Goal: Information Seeking & Learning: Learn about a topic

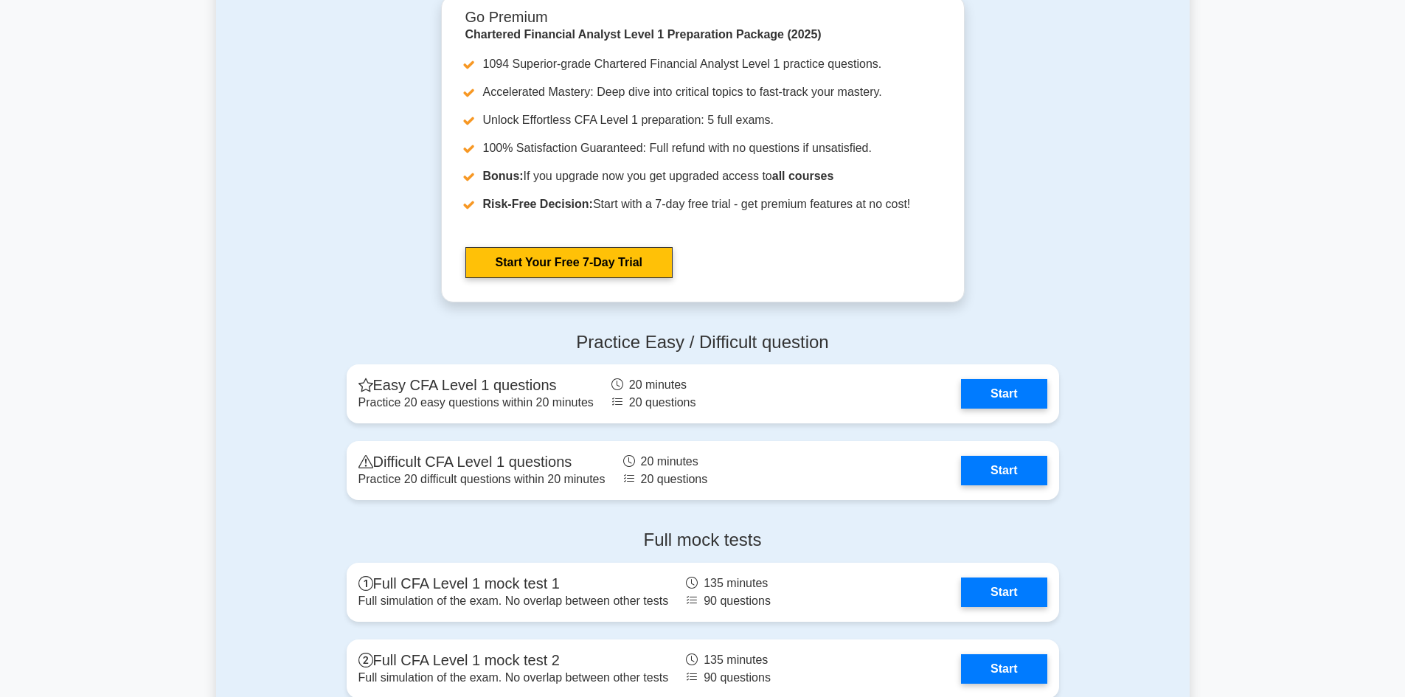
scroll to position [1622, 0]
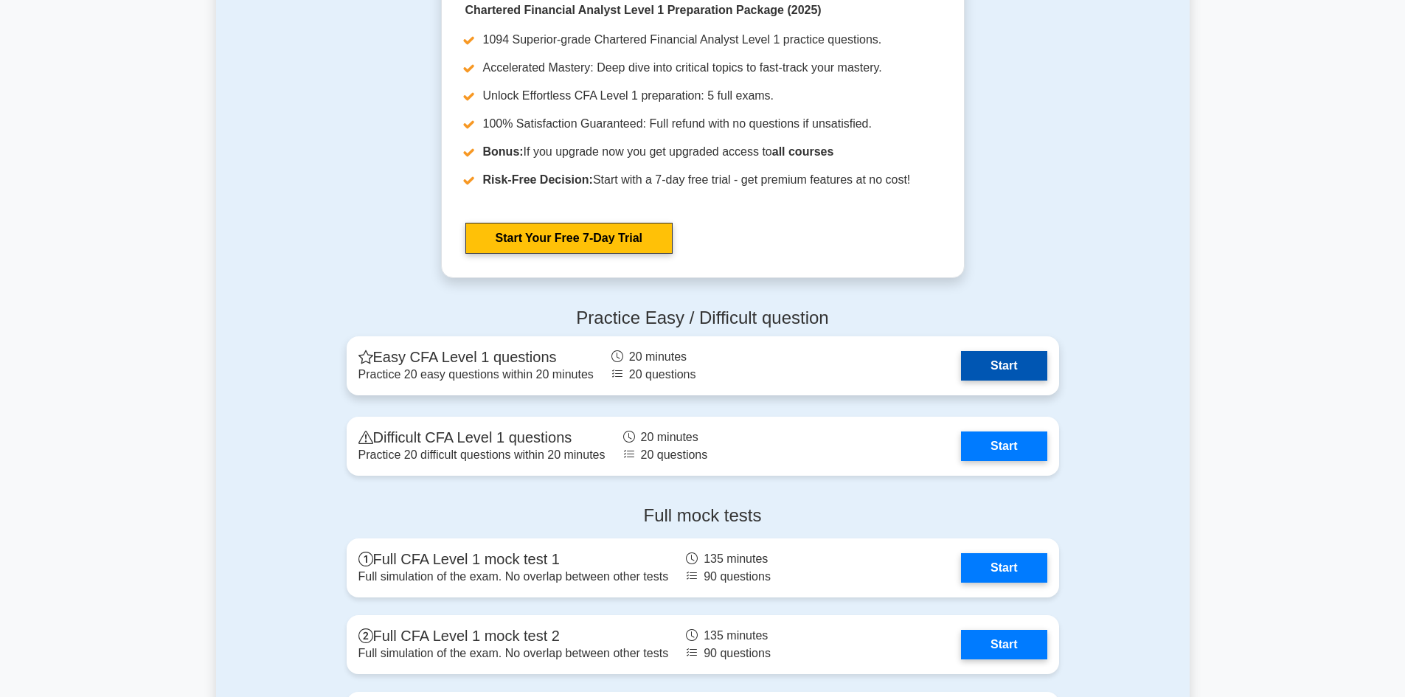
click at [1009, 369] on link "Start" at bounding box center [1004, 365] width 86 height 29
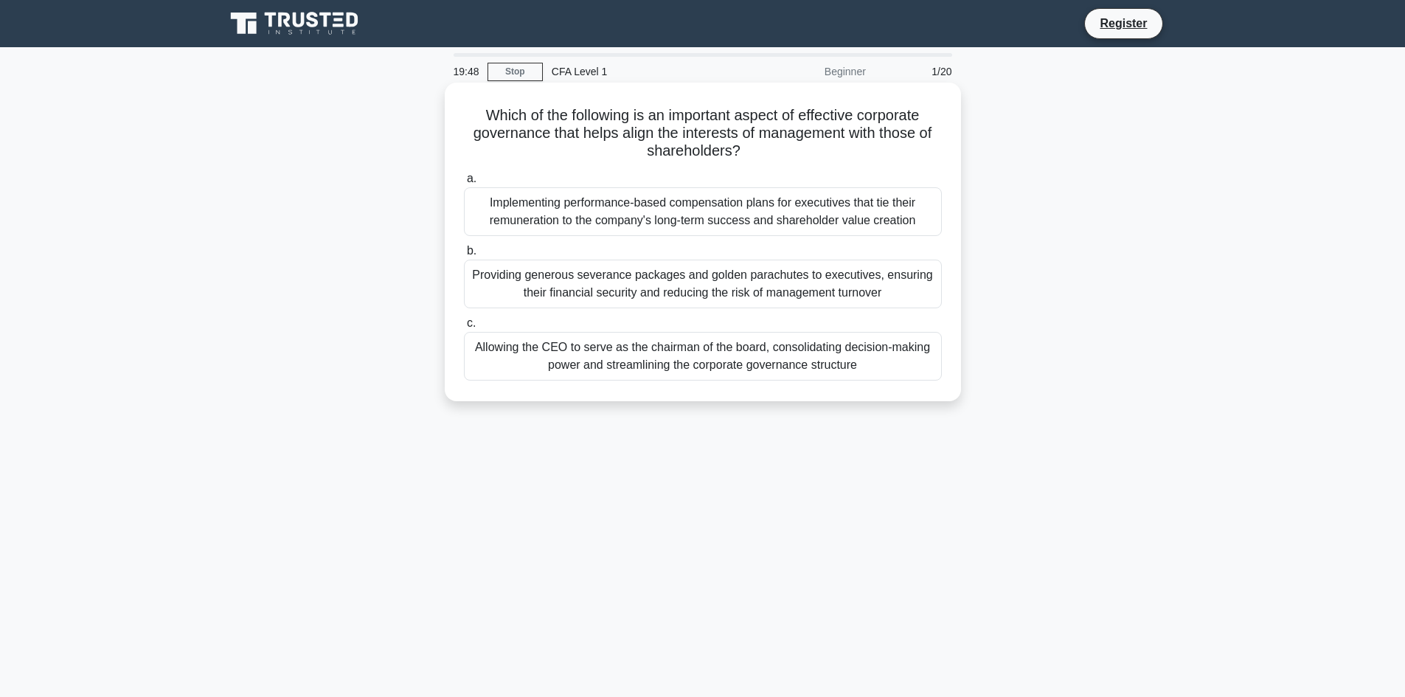
click at [754, 285] on div "Providing generous severance packages and golden parachutes to executives, ensu…" at bounding box center [703, 284] width 478 height 49
click at [464, 256] on input "b. Providing generous severance packages and golden parachutes to executives, e…" at bounding box center [464, 251] width 0 height 10
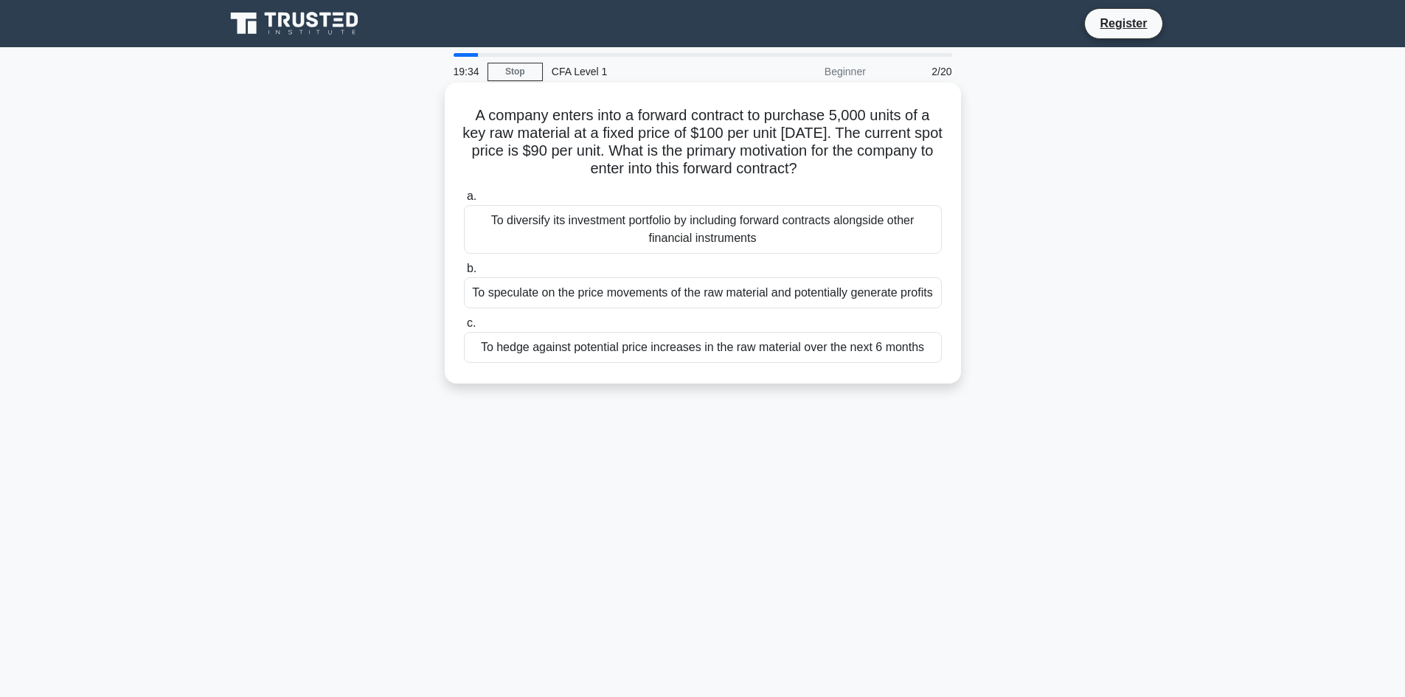
click at [829, 344] on div "To hedge against potential price increases in the raw material over the next 6 …" at bounding box center [703, 347] width 478 height 31
click at [464, 328] on input "c. To hedge against potential price increases in the raw material over the next…" at bounding box center [464, 324] width 0 height 10
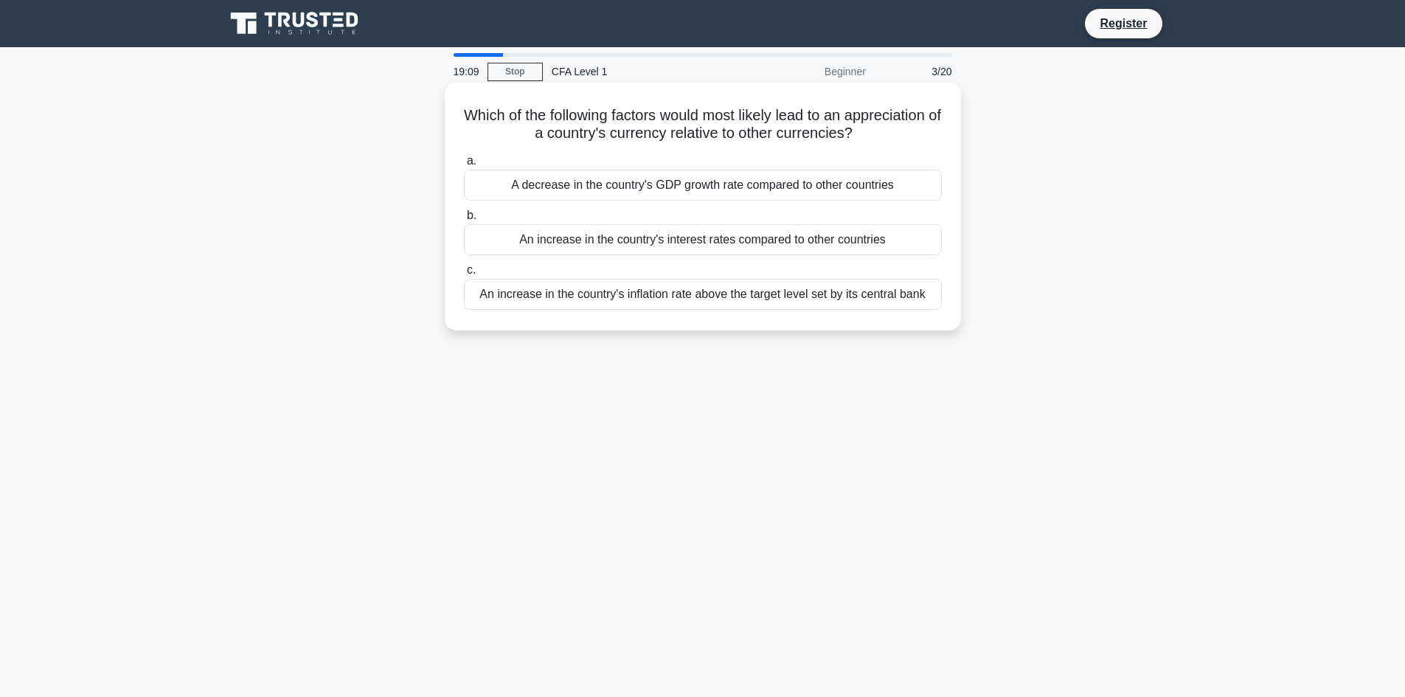
click at [768, 250] on div "An increase in the country's interest rates compared to other countries" at bounding box center [703, 239] width 478 height 31
click at [464, 220] on input "b. An increase in the country's interest rates compared to other countries" at bounding box center [464, 216] width 0 height 10
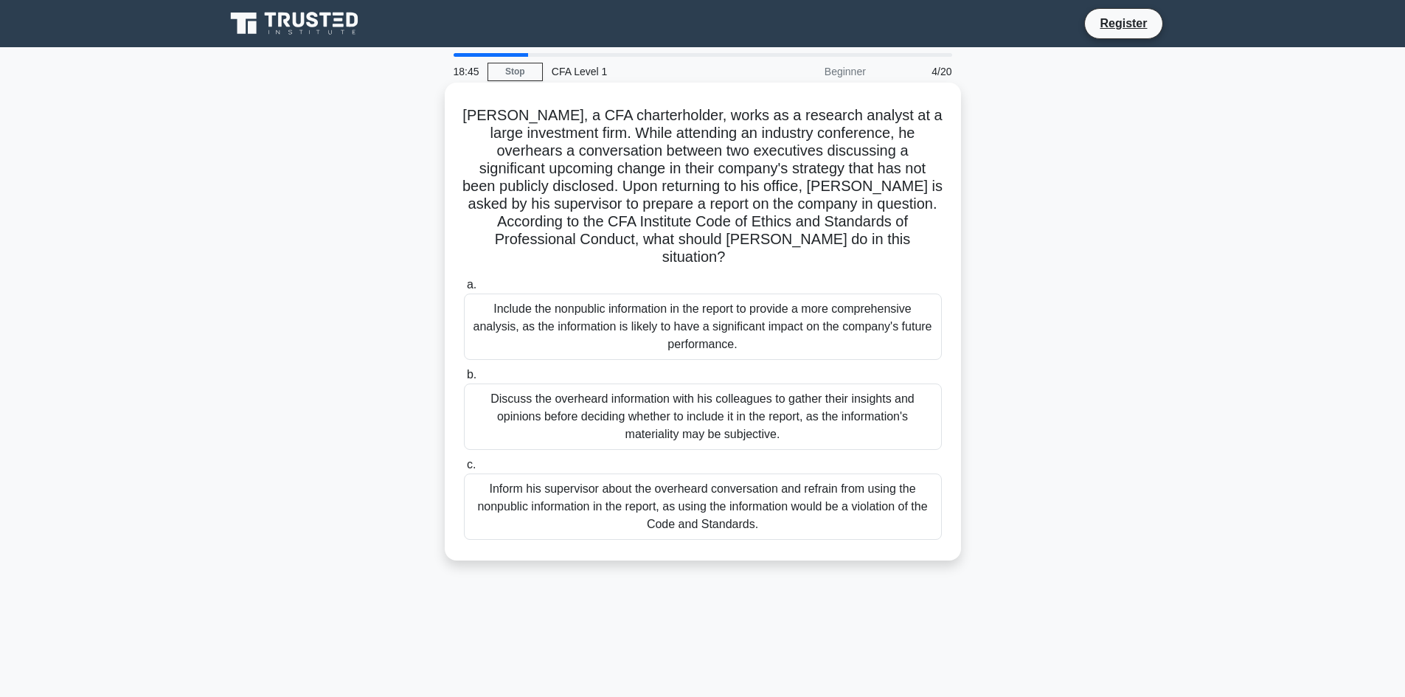
click at [831, 493] on div "Inform his supervisor about the overheard conversation and refrain from using t…" at bounding box center [703, 506] width 478 height 66
click at [464, 470] on input "c. Inform his supervisor about the overheard conversation and refrain from usin…" at bounding box center [464, 465] width 0 height 10
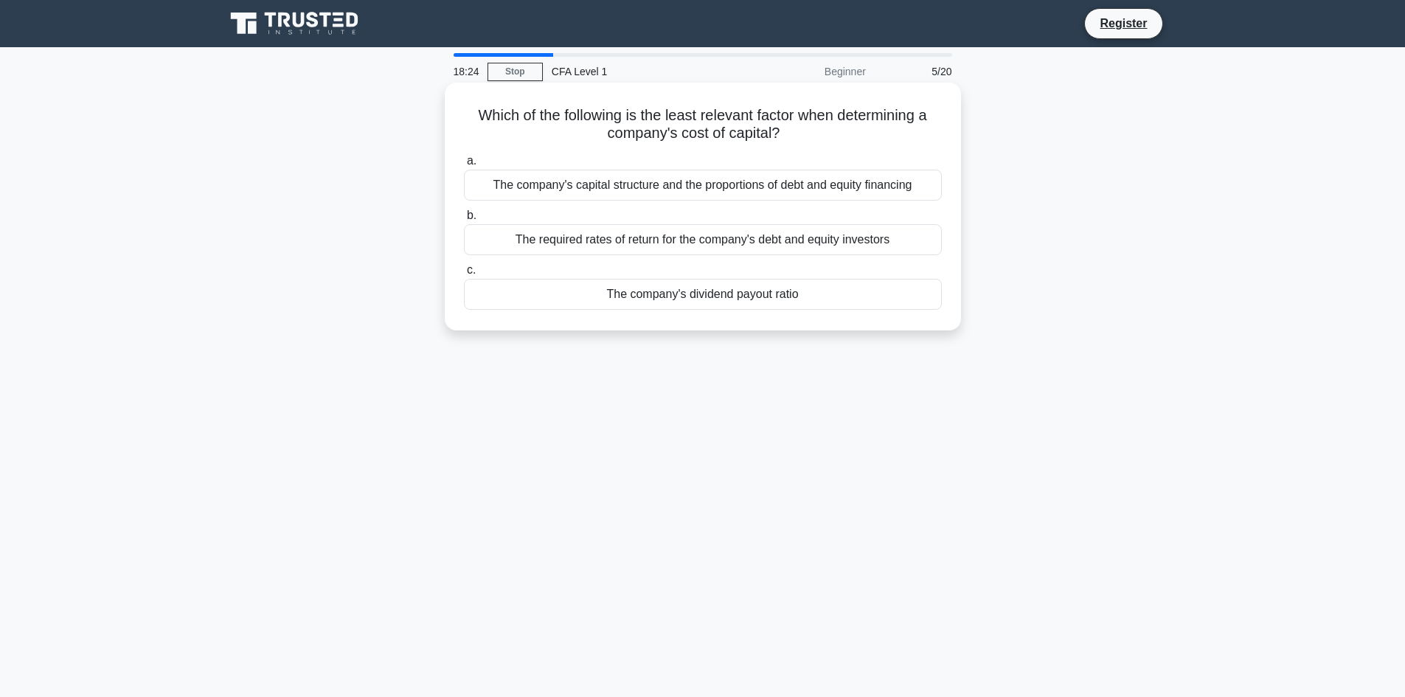
click at [753, 189] on div "The company's capital structure and the proportions of debt and equity financing" at bounding box center [703, 185] width 478 height 31
click at [464, 166] on input "a. The company's capital structure and the proportions of debt and equity finan…" at bounding box center [464, 161] width 0 height 10
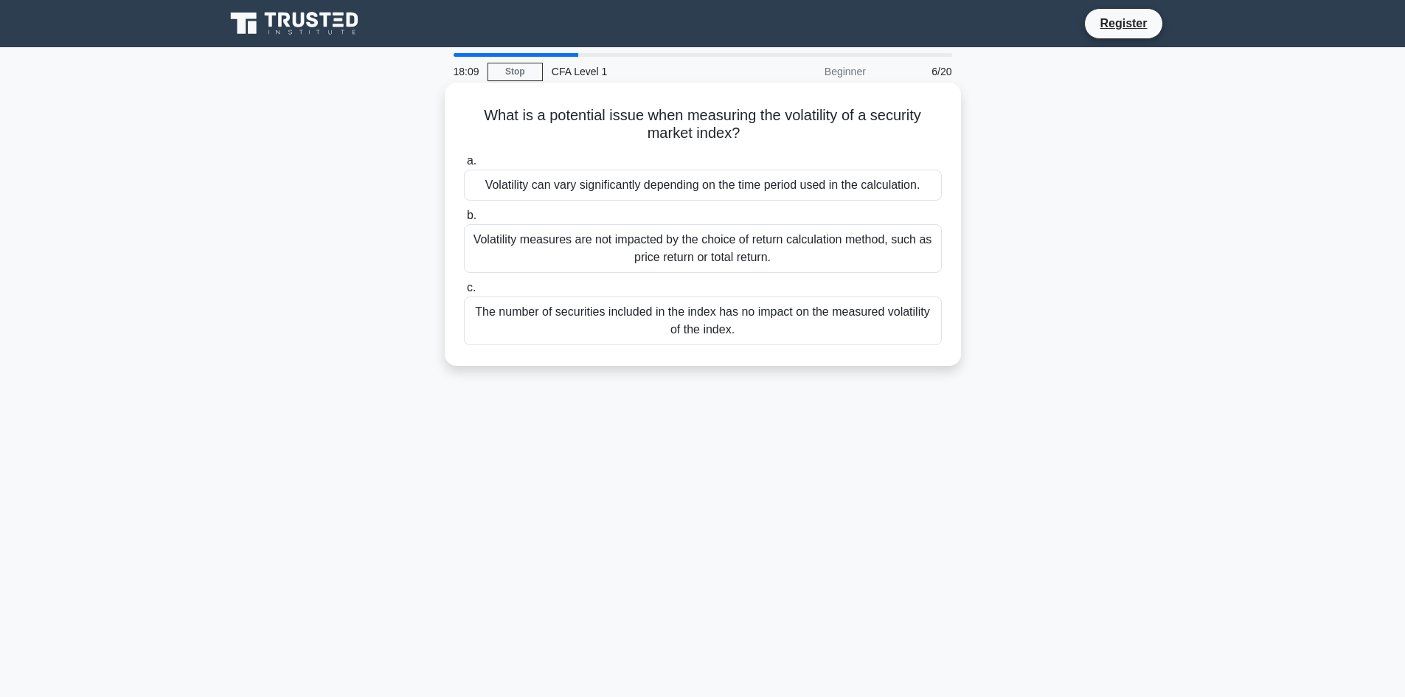
click at [880, 238] on div "Volatility measures are not impacted by the choice of return calculation method…" at bounding box center [703, 248] width 478 height 49
click at [464, 220] on input "b. Volatility measures are not impacted by the choice of return calculation met…" at bounding box center [464, 216] width 0 height 10
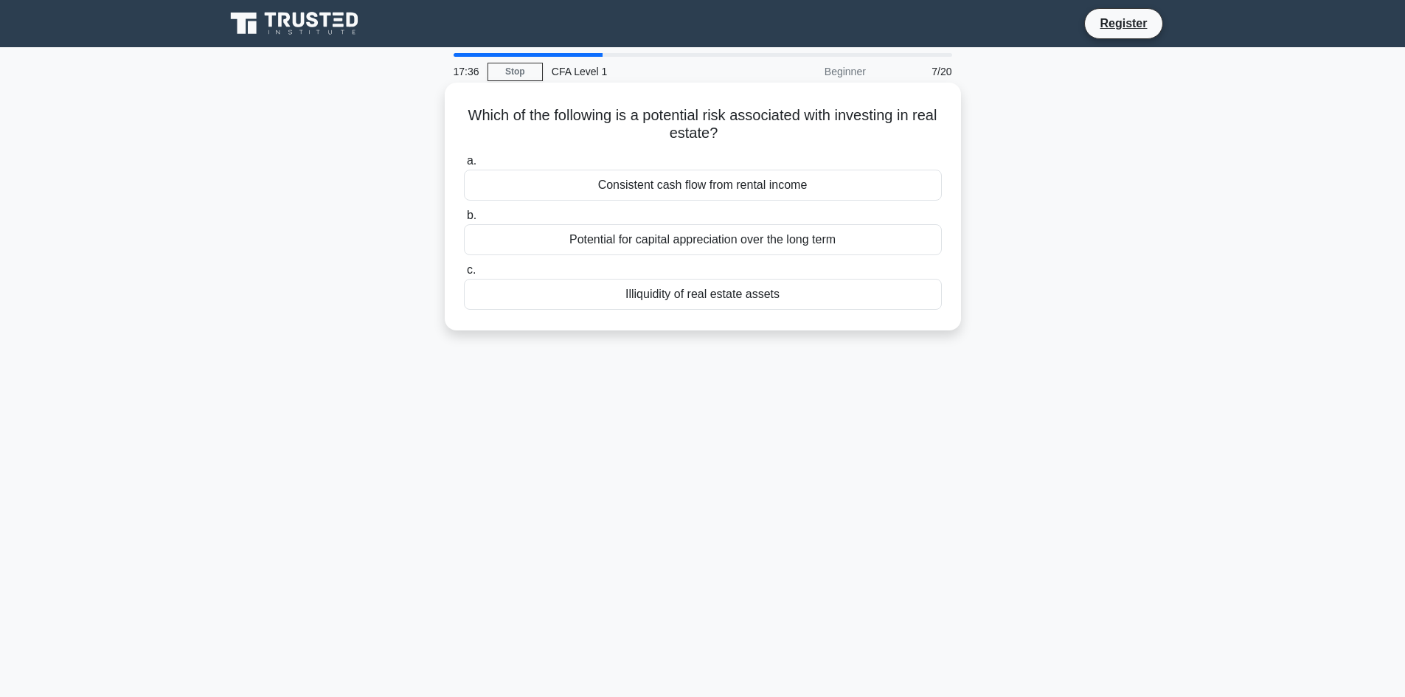
click at [743, 298] on div "Illiquidity of real estate assets" at bounding box center [703, 294] width 478 height 31
click at [464, 275] on input "c. Illiquidity of real estate assets" at bounding box center [464, 270] width 0 height 10
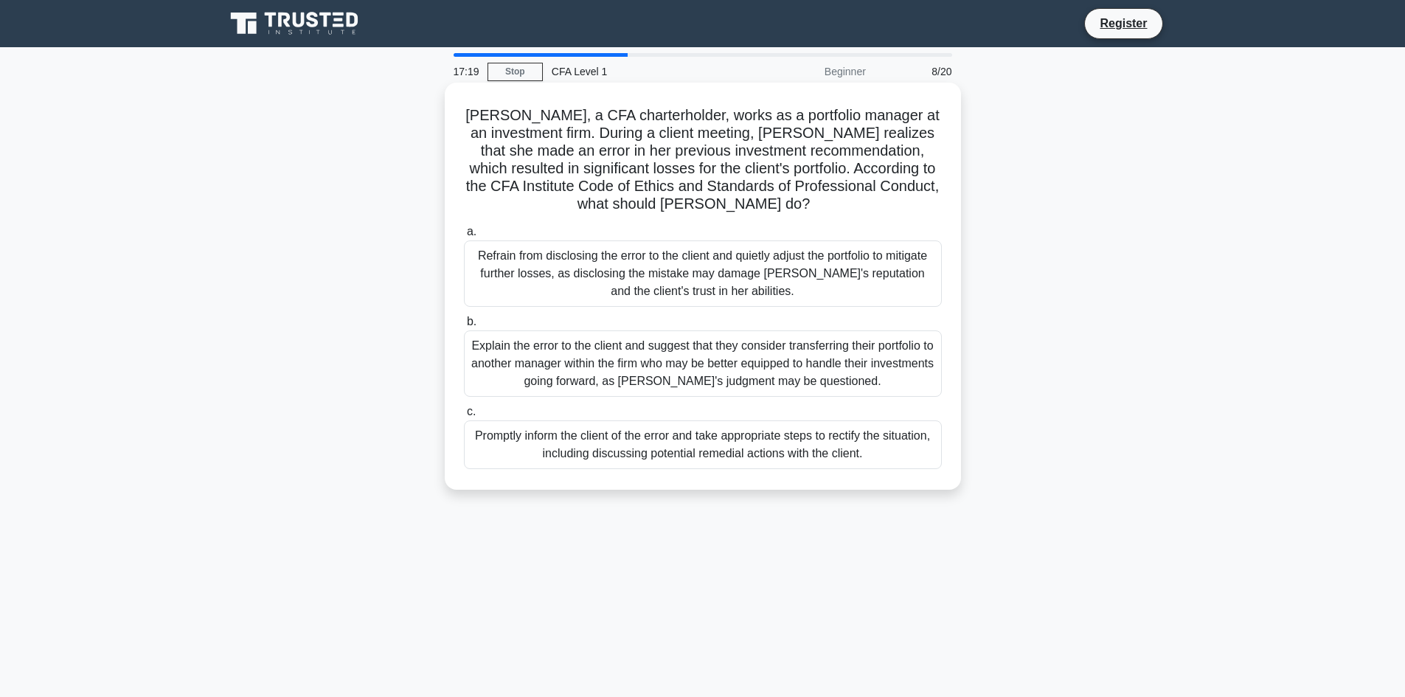
click at [869, 449] on div "Promptly inform the client of the error and take appropriate steps to rectify t…" at bounding box center [703, 444] width 478 height 49
click at [464, 417] on input "c. Promptly inform the client of the error and take appropriate steps to rectif…" at bounding box center [464, 412] width 0 height 10
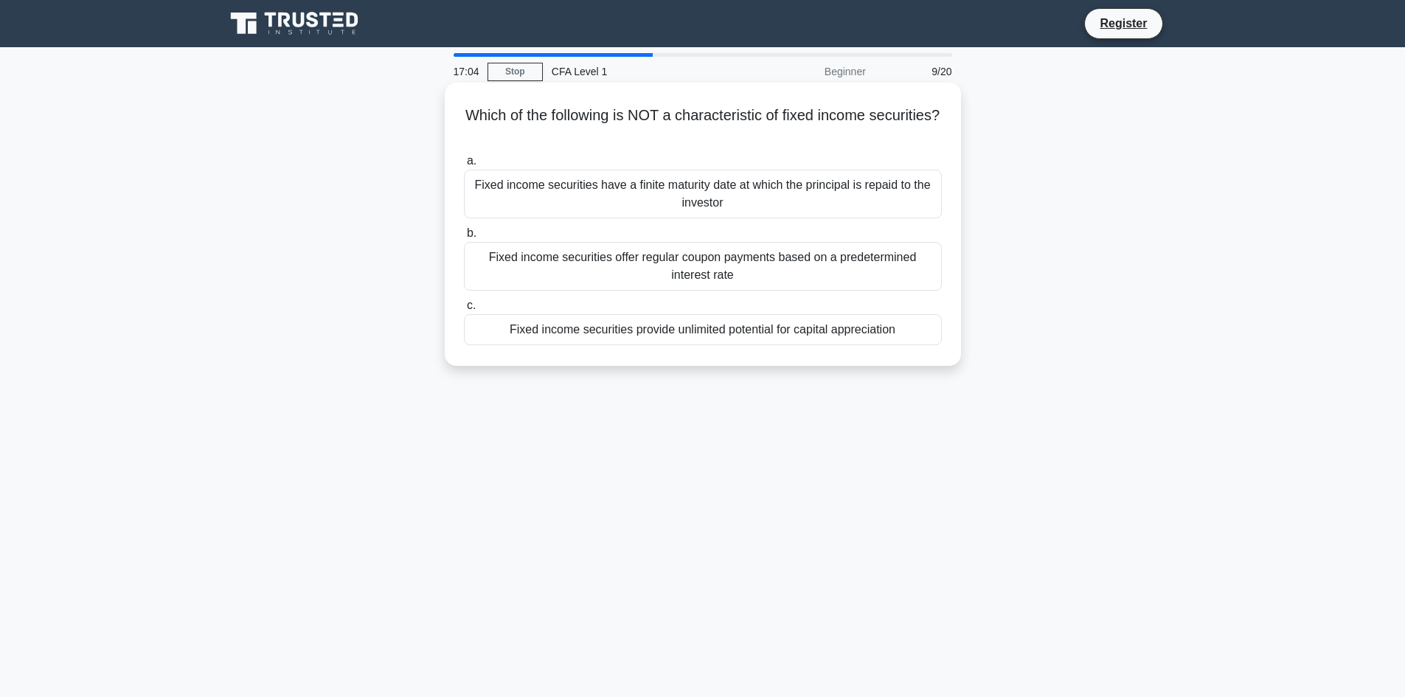
click at [833, 333] on div "Fixed income securities provide unlimited potential for capital appreciation" at bounding box center [703, 329] width 478 height 31
click at [464, 310] on input "c. Fixed income securities provide unlimited potential for capital appreciation" at bounding box center [464, 306] width 0 height 10
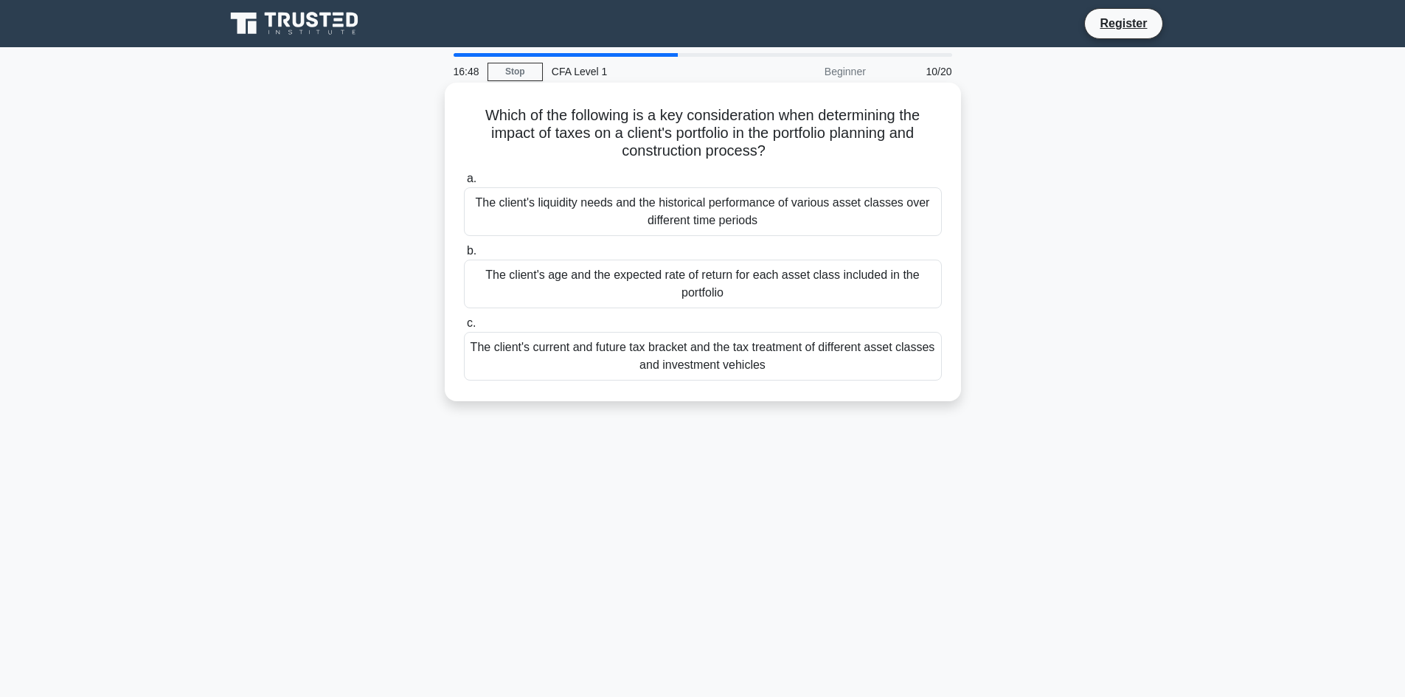
click at [825, 359] on div "The client's current and future tax bracket and the tax treatment of different …" at bounding box center [703, 356] width 478 height 49
click at [464, 328] on input "c. The client's current and future tax bracket and the tax treatment of differe…" at bounding box center [464, 324] width 0 height 10
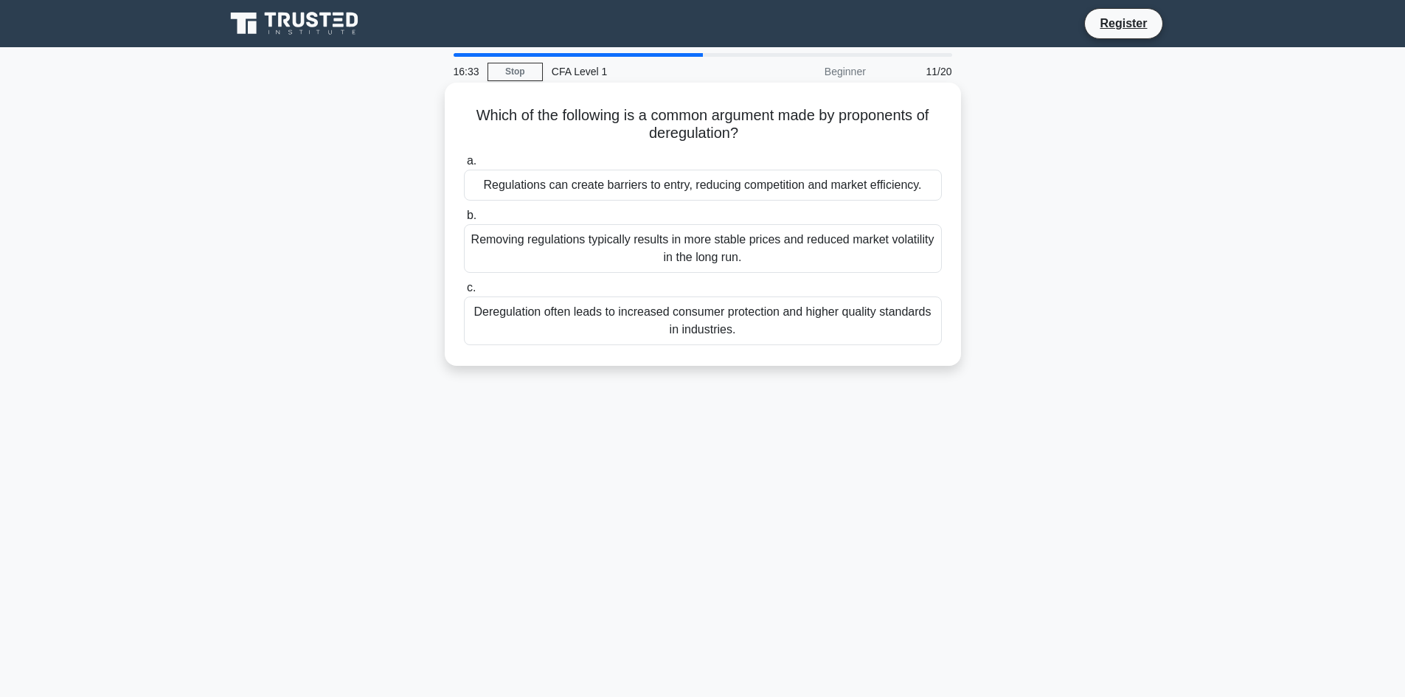
click at [898, 322] on div "Deregulation often leads to increased consumer protection and higher quality st…" at bounding box center [703, 320] width 478 height 49
click at [464, 293] on input "c. Deregulation often leads to increased consumer protection and higher quality…" at bounding box center [464, 288] width 0 height 10
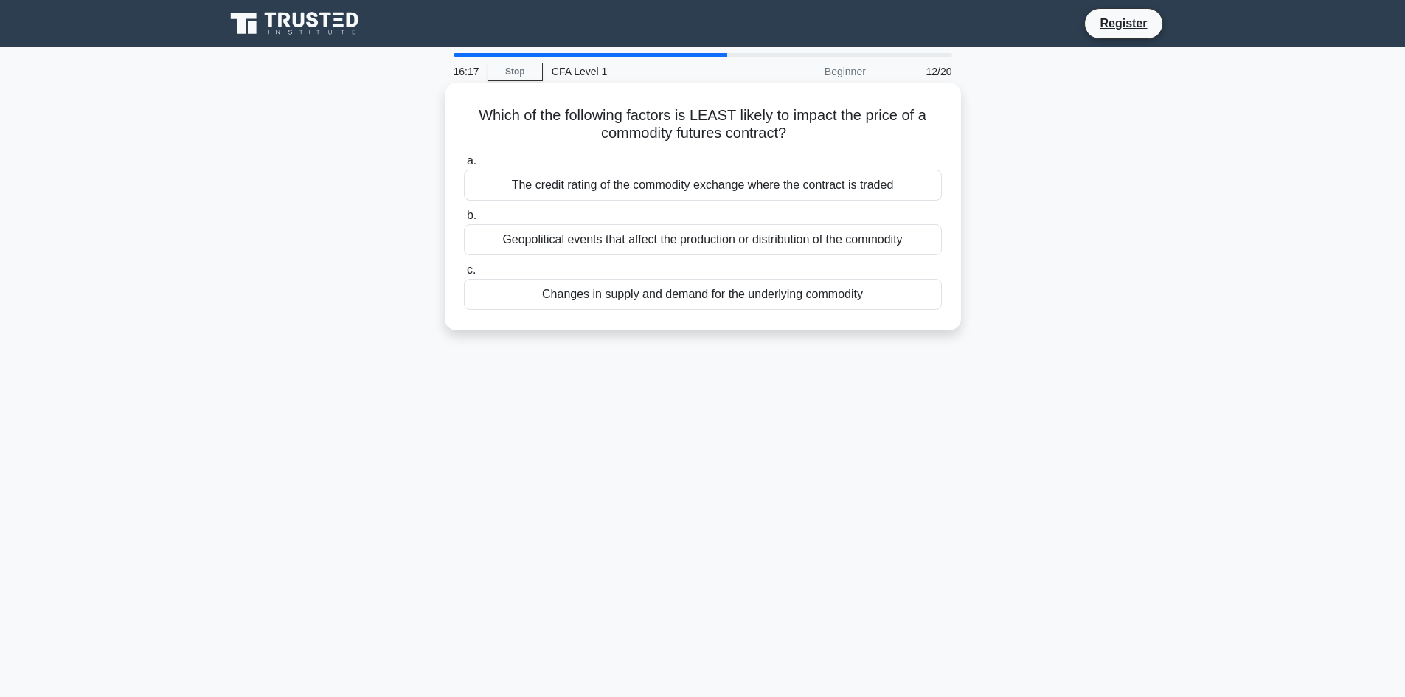
click at [820, 192] on div "The credit rating of the commodity exchange where the contract is traded" at bounding box center [703, 185] width 478 height 31
click at [464, 166] on input "a. The credit rating of the commodity exchange where the contract is traded" at bounding box center [464, 161] width 0 height 10
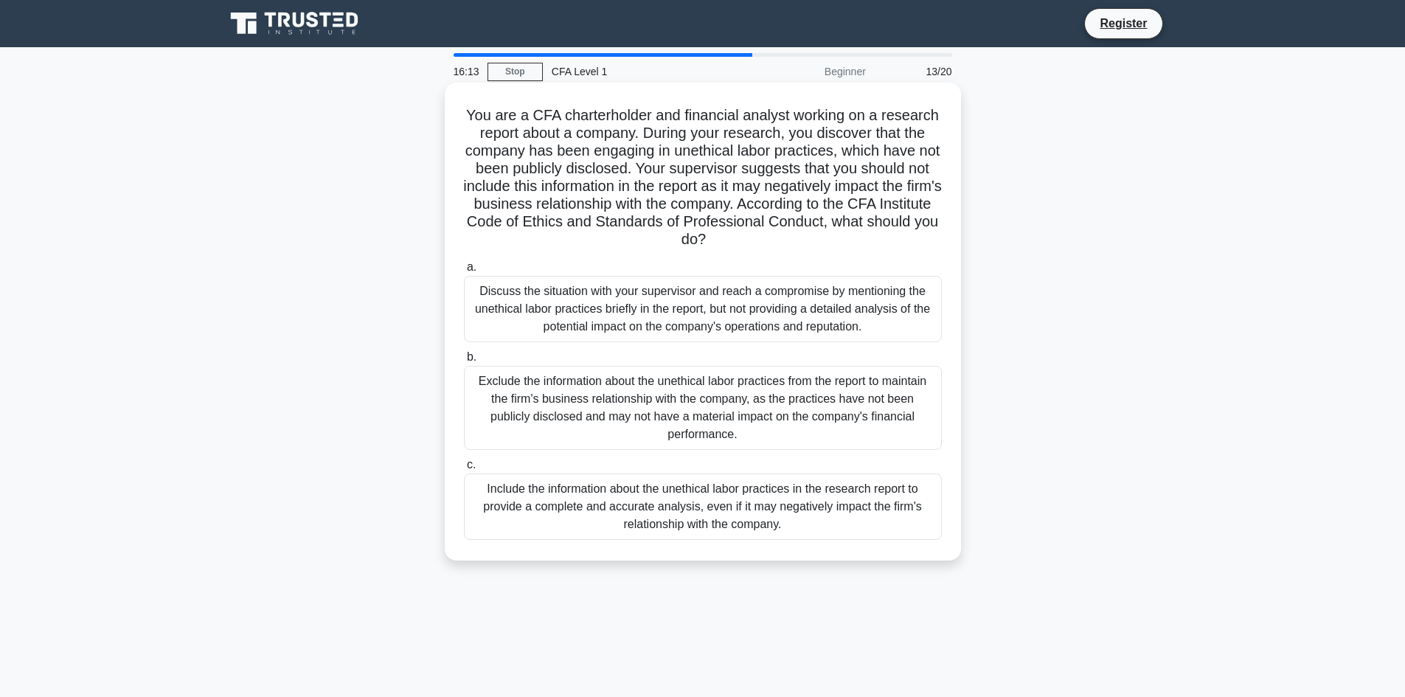
click at [754, 318] on div "Discuss the situation with your supervisor and reach a compromise by mentioning…" at bounding box center [703, 309] width 478 height 66
click at [464, 272] on input "a. Discuss the situation with your supervisor and reach a compromise by mention…" at bounding box center [464, 267] width 0 height 10
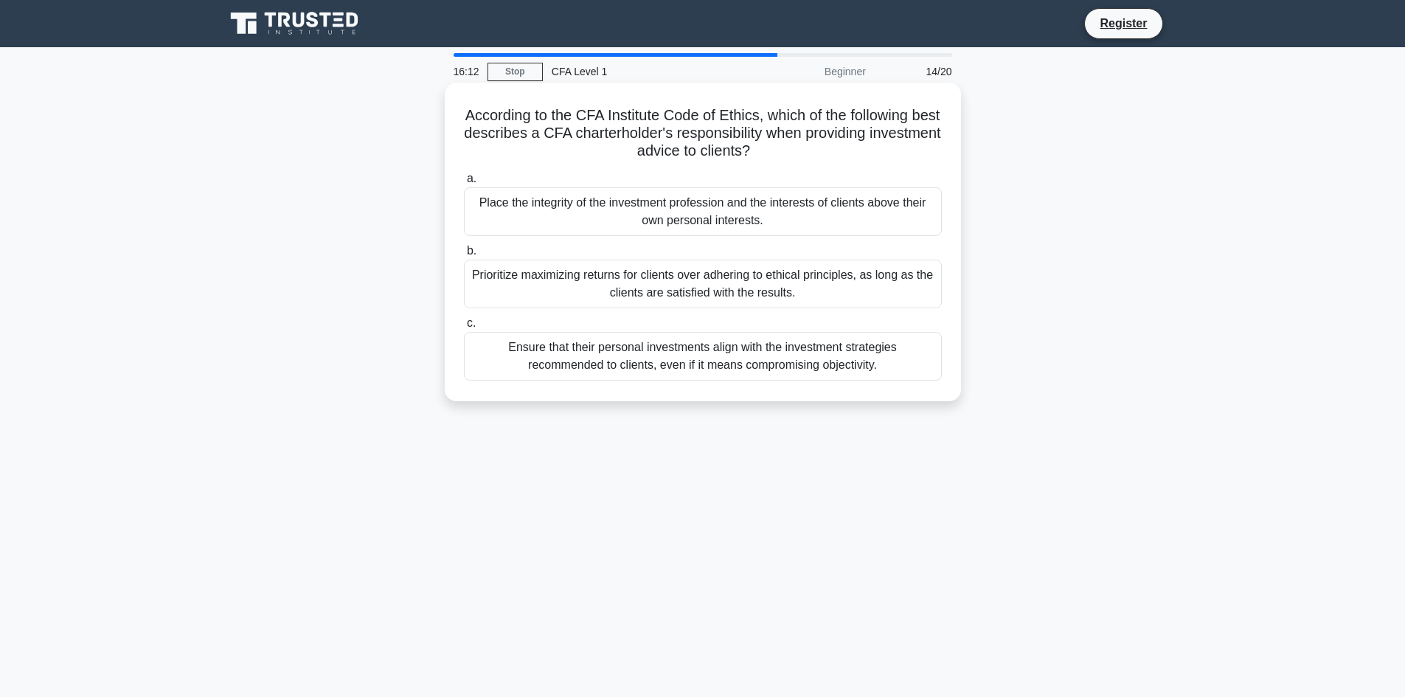
click at [627, 274] on div "Prioritize maximizing returns for clients over adhering to ethical principles, …" at bounding box center [703, 284] width 478 height 49
click at [464, 256] on input "b. Prioritize maximizing returns for clients over adhering to ethical principle…" at bounding box center [464, 251] width 0 height 10
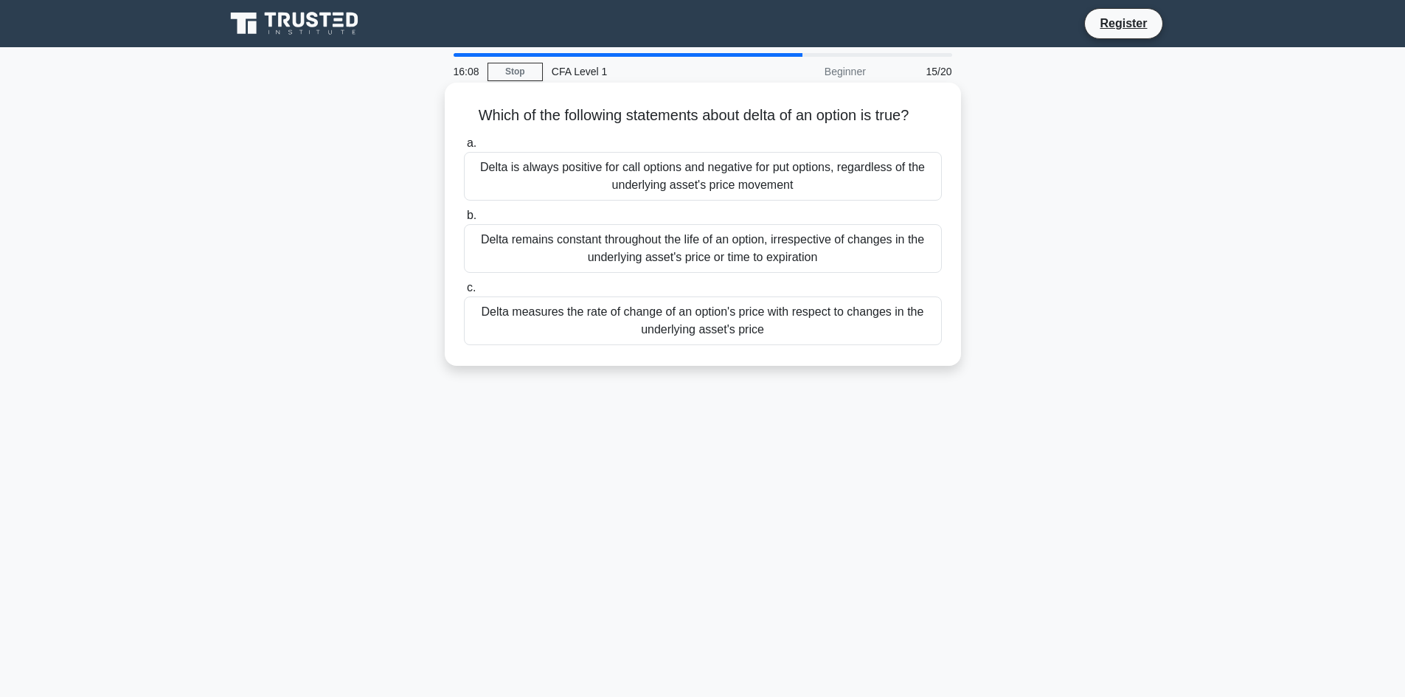
click at [675, 189] on div "Delta is always positive for call options and negative for put options, regardl…" at bounding box center [703, 176] width 478 height 49
click at [464, 148] on input "a. Delta is always positive for call options and negative for put options, rega…" at bounding box center [464, 144] width 0 height 10
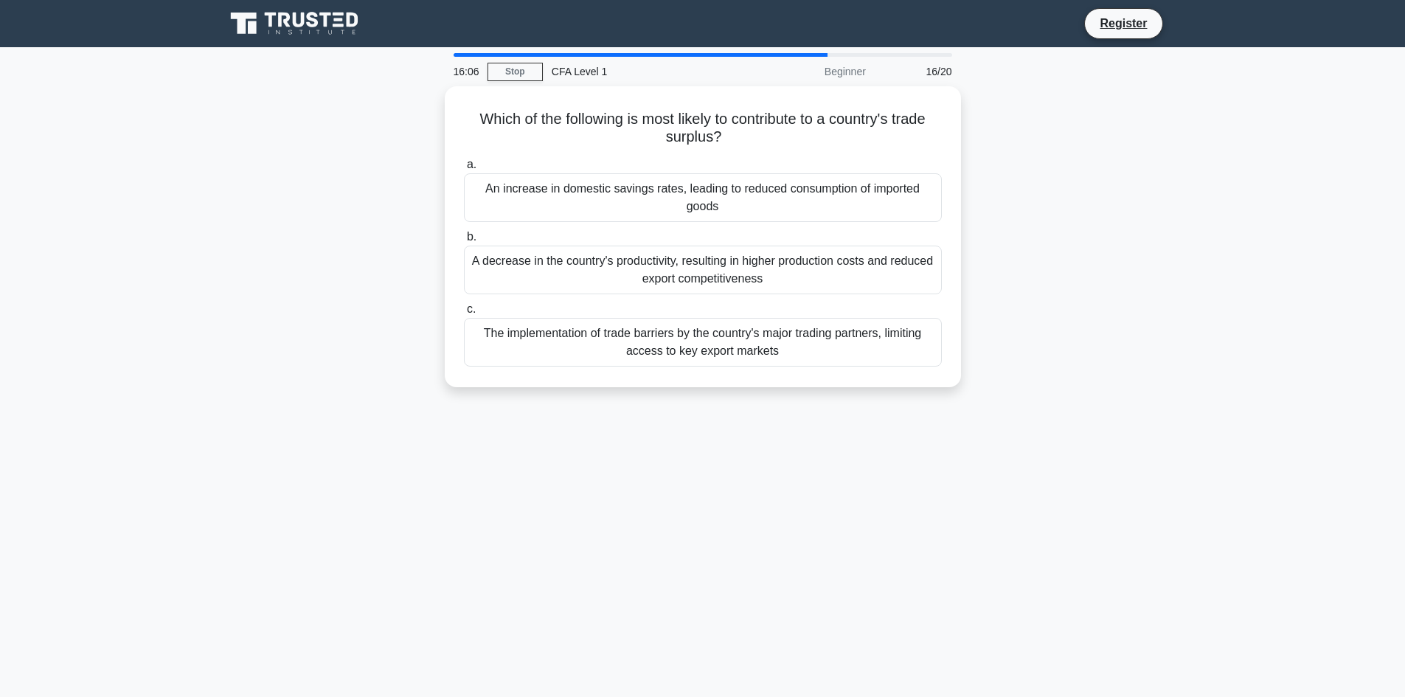
click at [675, 189] on div "An increase in domestic savings rates, leading to reduced consumption of import…" at bounding box center [703, 197] width 478 height 49
click at [464, 170] on input "a. An increase in domestic savings rates, leading to reduced consumption of imp…" at bounding box center [464, 165] width 0 height 10
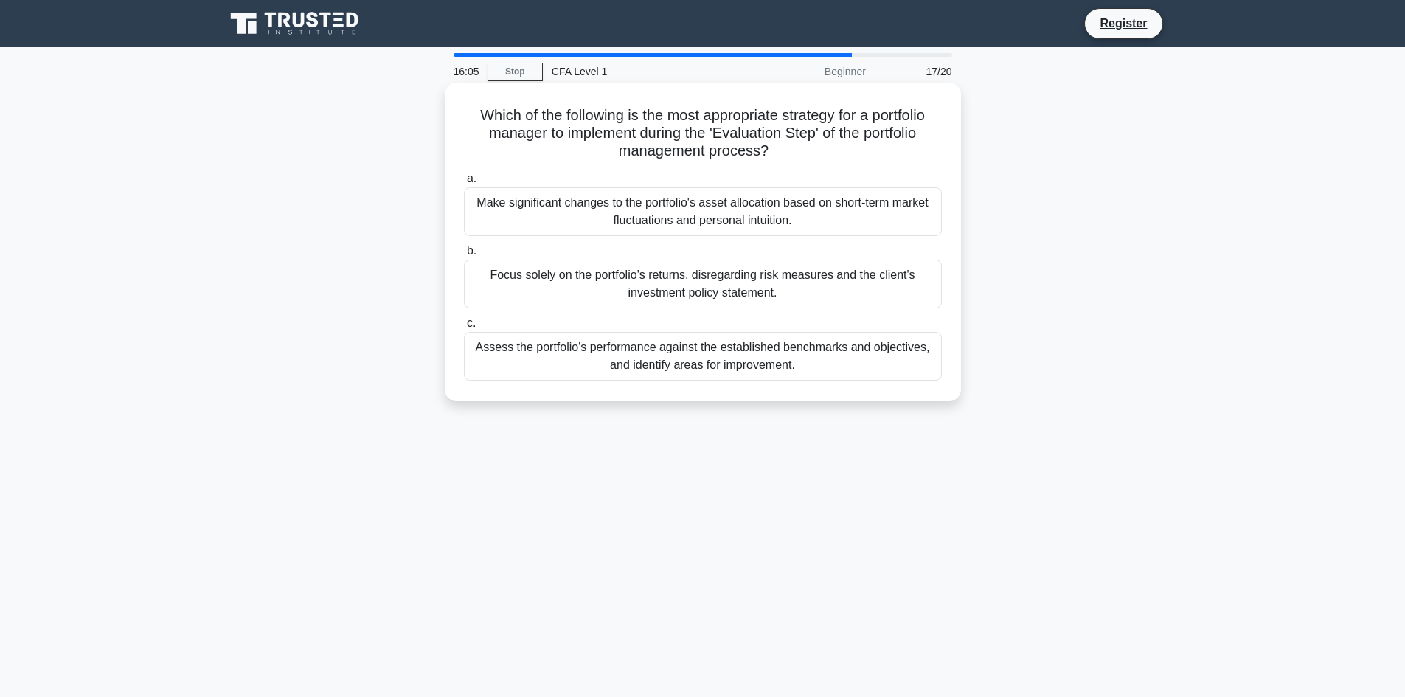
click at [714, 297] on div "Focus solely on the portfolio's returns, disregarding risk measures and the cli…" at bounding box center [703, 284] width 478 height 49
click at [464, 256] on input "b. Focus solely on the portfolio's returns, disregarding risk measures and the …" at bounding box center [464, 251] width 0 height 10
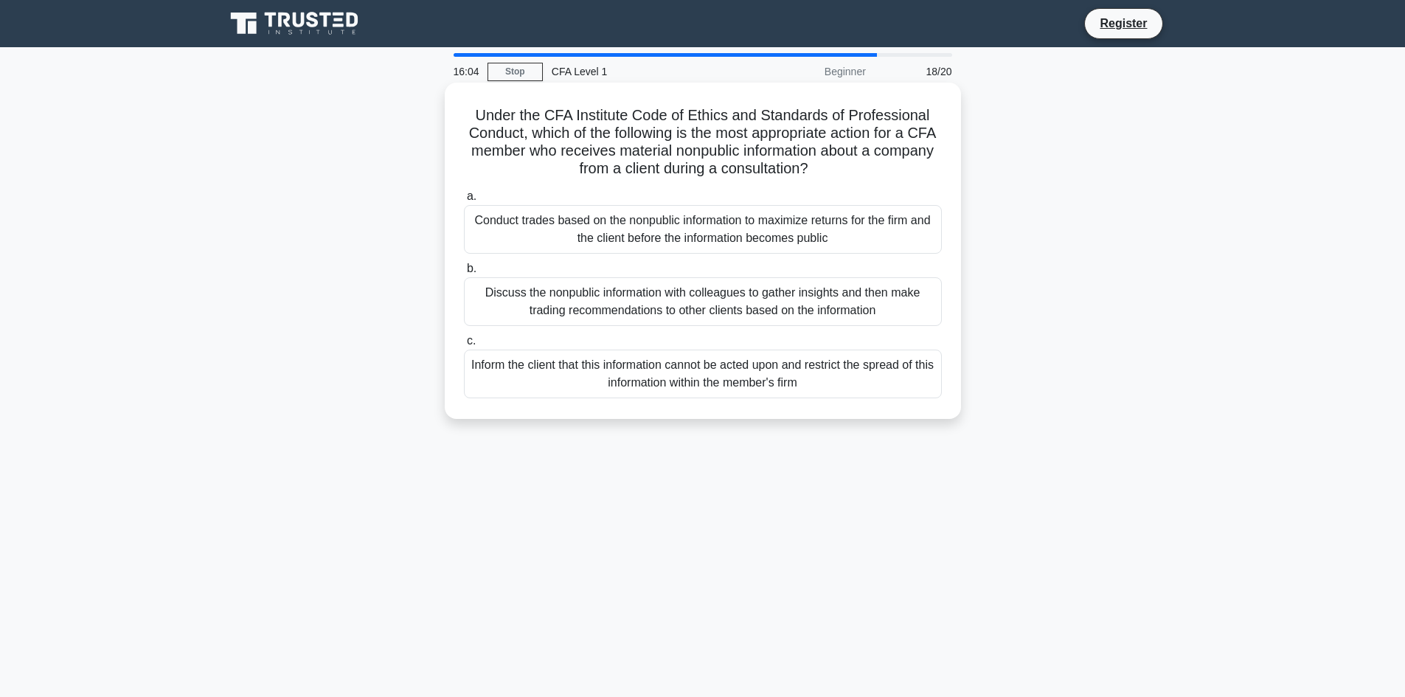
click at [689, 236] on div "Conduct trades based on the nonpublic information to maximize returns for the f…" at bounding box center [703, 229] width 478 height 49
click at [464, 201] on input "a. Conduct trades based on the nonpublic information to maximize returns for th…" at bounding box center [464, 197] width 0 height 10
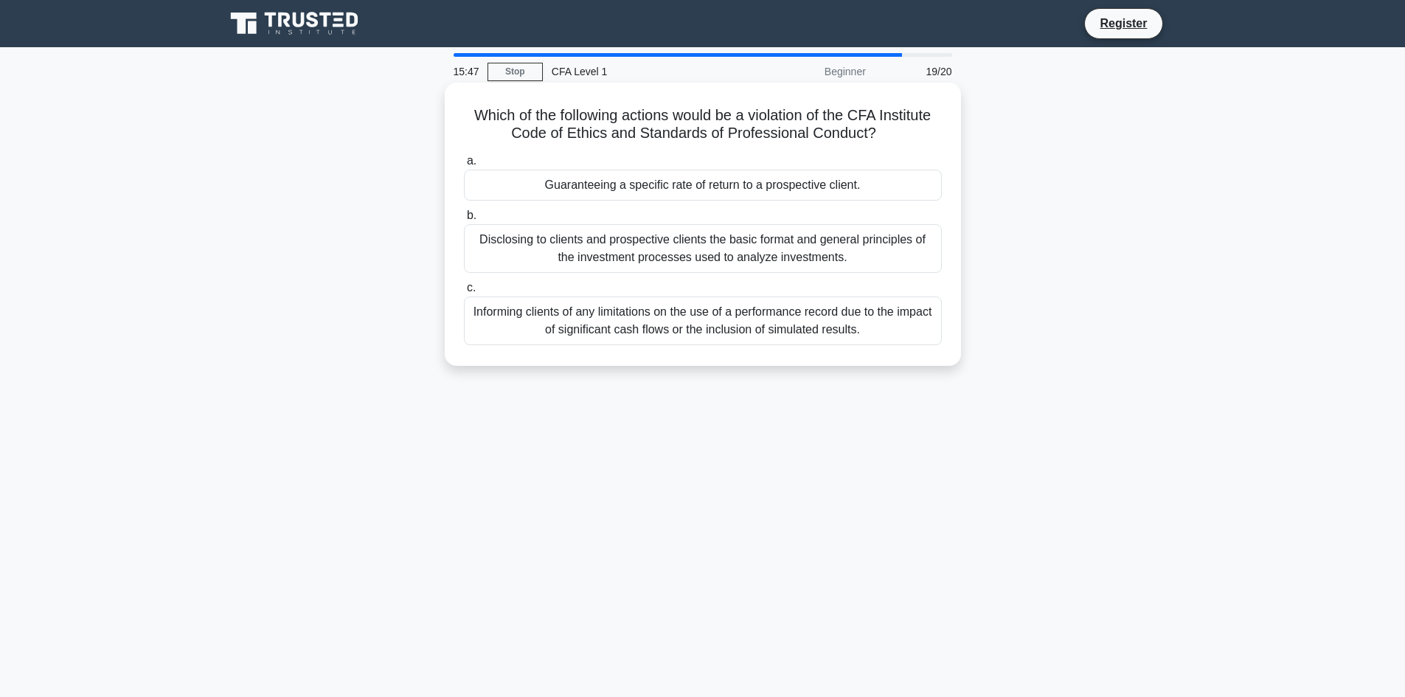
click at [731, 184] on div "Guaranteeing a specific rate of return to a prospective client." at bounding box center [703, 185] width 478 height 31
drag, startPoint x: 731, startPoint y: 184, endPoint x: 582, endPoint y: 183, distance: 148.9
click at [582, 183] on div "Guaranteeing a specific rate of return to a prospective client." at bounding box center [703, 185] width 478 height 31
click at [464, 166] on input "a. Guaranteeing a specific rate of return to a prospective client." at bounding box center [464, 161] width 0 height 10
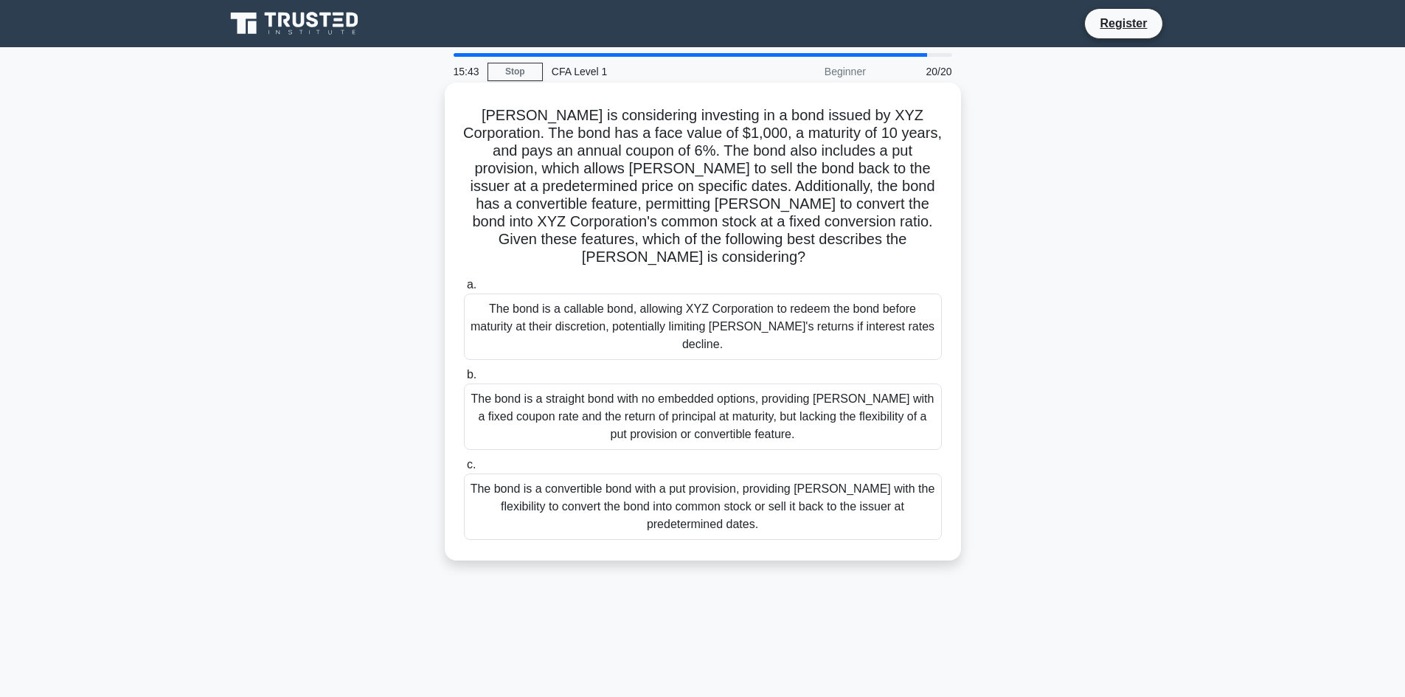
click at [796, 473] on div "The bond is a convertible bond with a put provision, providing Mary with the fl…" at bounding box center [703, 506] width 478 height 66
click at [464, 460] on input "c. The bond is a convertible bond with a put provision, providing Mary with the…" at bounding box center [464, 465] width 0 height 10
